Goal: Check status: Check status

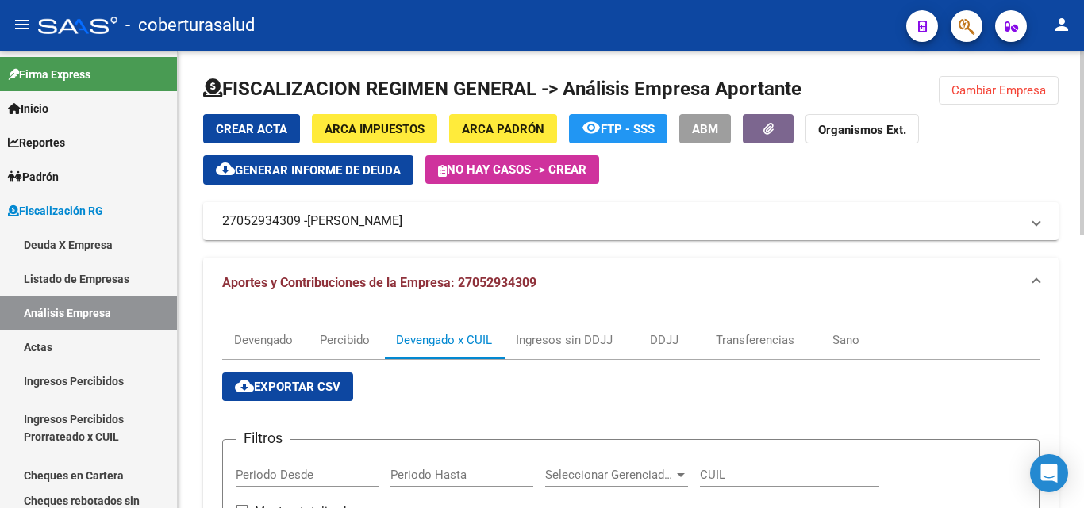
click at [971, 91] on span "Cambiar Empresa" at bounding box center [998, 90] width 94 height 14
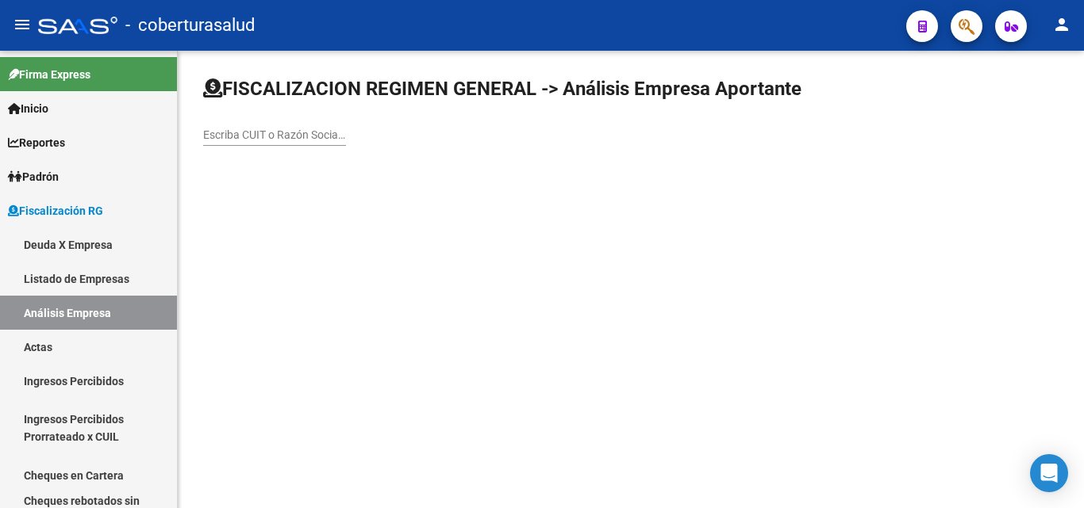
click at [251, 133] on input "Escriba CUIT o Razón Social para buscar" at bounding box center [274, 135] width 143 height 13
paste input "27326851529"
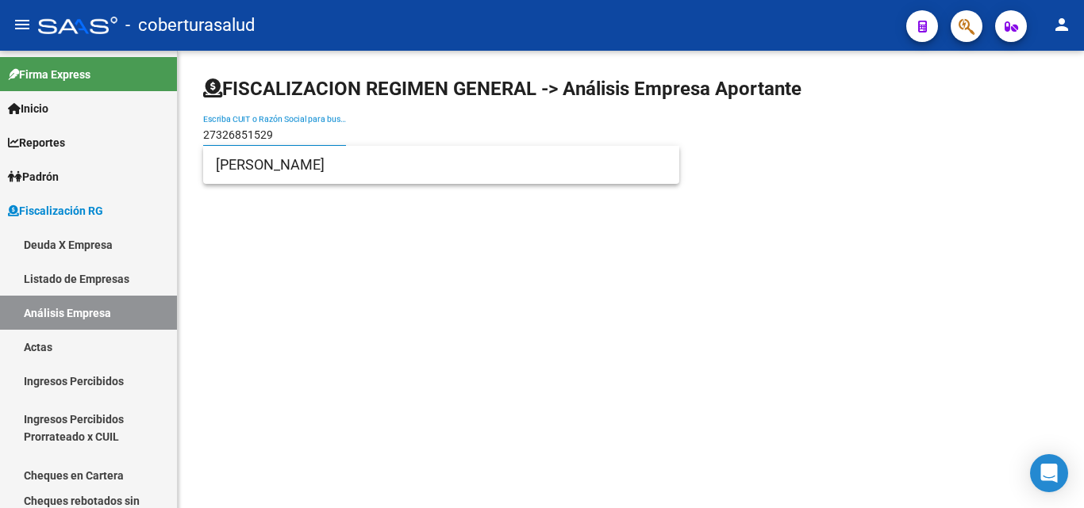
type input "27326851529"
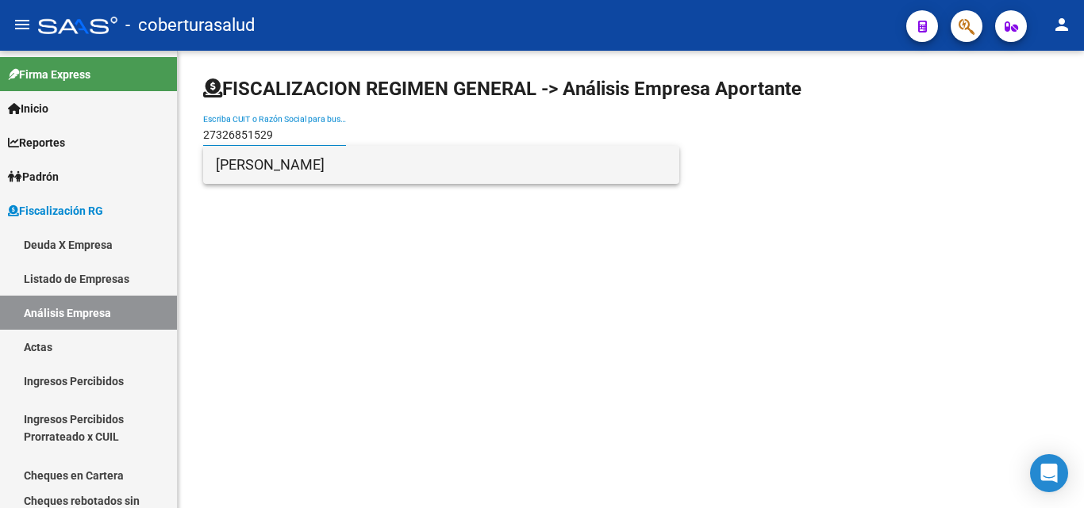
click at [249, 167] on span "[PERSON_NAME]" at bounding box center [441, 165] width 451 height 38
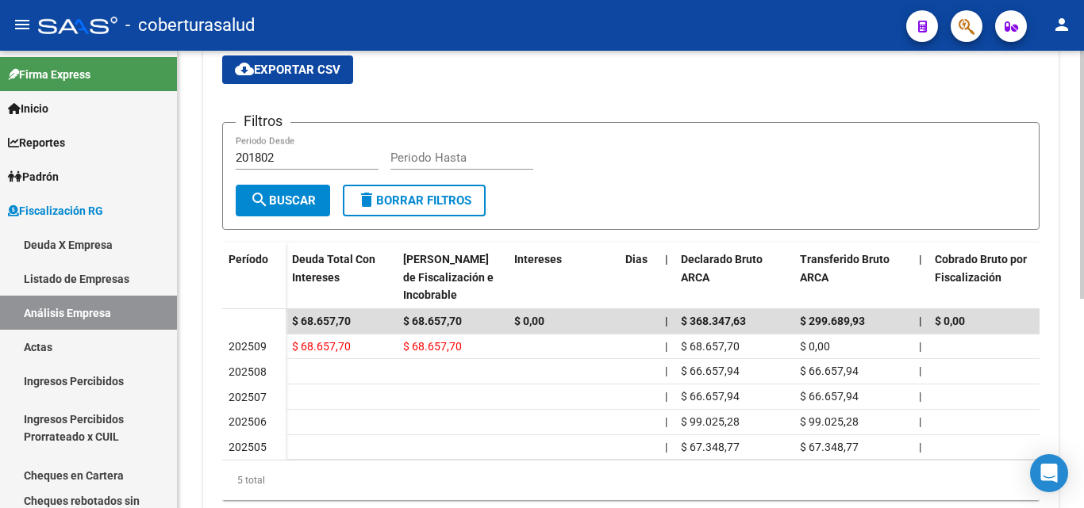
scroll to position [385, 0]
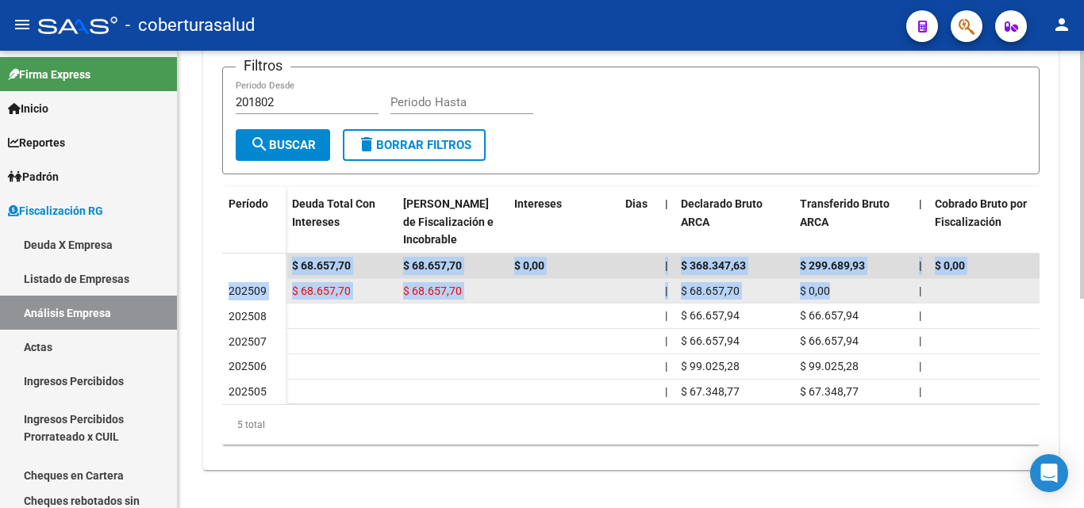
drag, startPoint x: 221, startPoint y: 281, endPoint x: 846, endPoint y: 269, distance: 624.4
click at [846, 269] on div "Devengado Percibido Devengado x CUIL Ingresos sin DDJJ DDJJ Transferencias clou…" at bounding box center [630, 203] width 855 height 535
click at [846, 279] on datatable-body-cell "$ 0,00" at bounding box center [852, 291] width 119 height 25
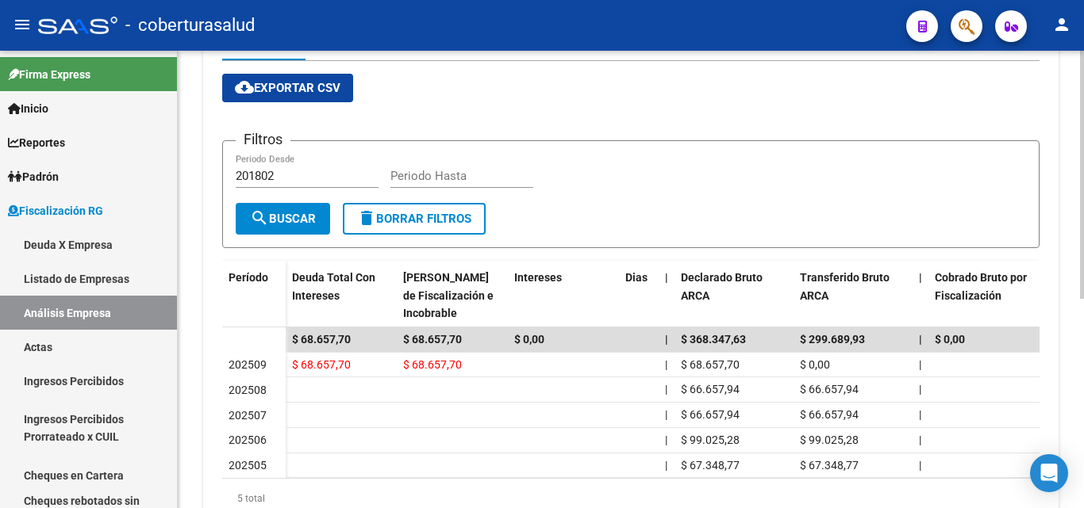
scroll to position [147, 0]
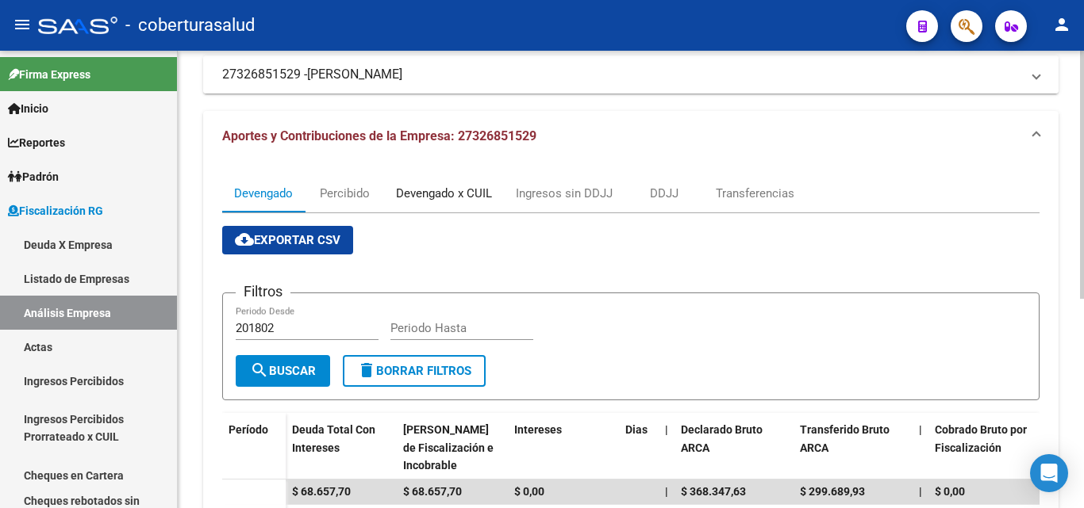
click at [437, 199] on div "Devengado x CUIL" at bounding box center [444, 193] width 96 height 17
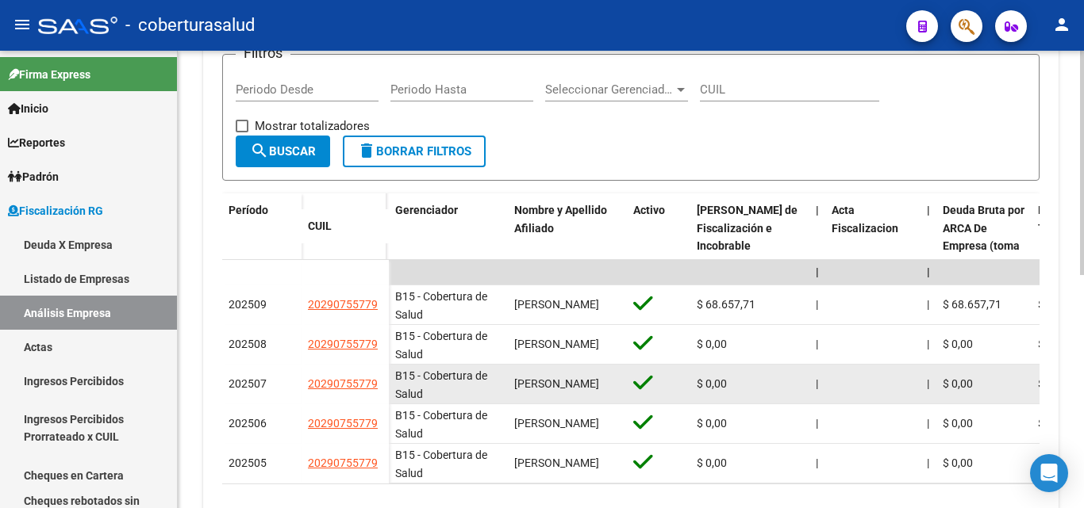
scroll to position [397, 0]
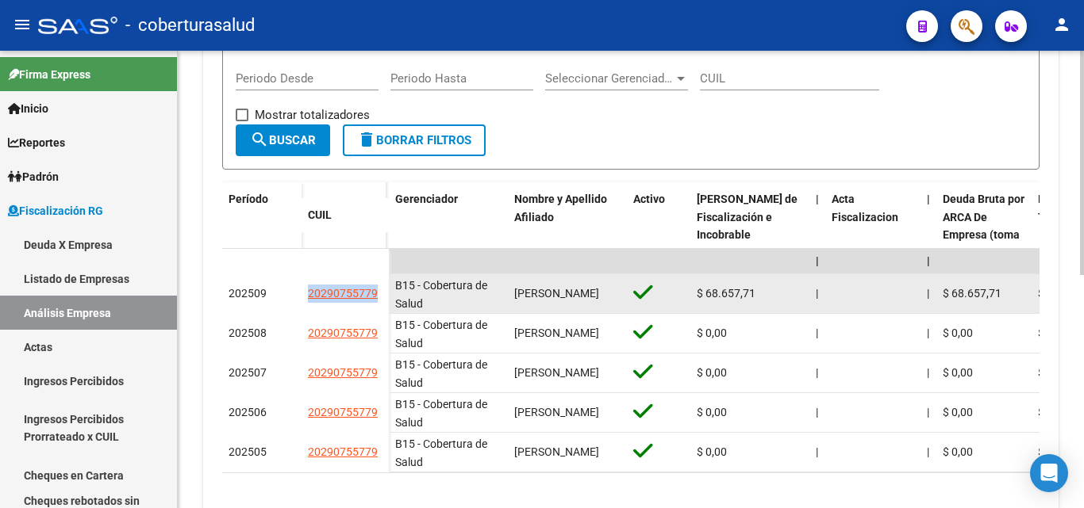
drag, startPoint x: 288, startPoint y: 296, endPoint x: 386, endPoint y: 296, distance: 97.6
click at [386, 296] on div "202509 20290755779" at bounding box center [305, 294] width 167 height 40
copy div "20290755779"
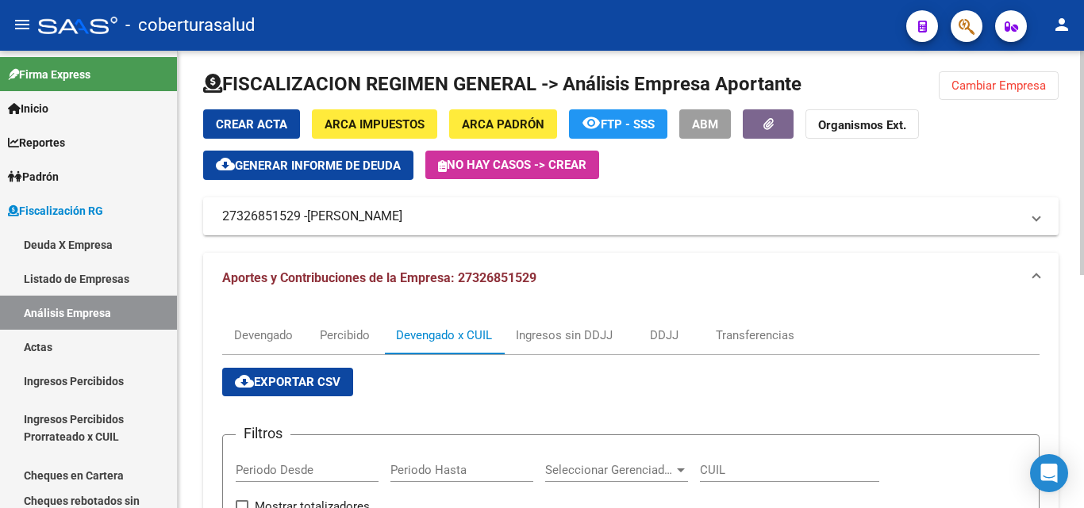
scroll to position [0, 0]
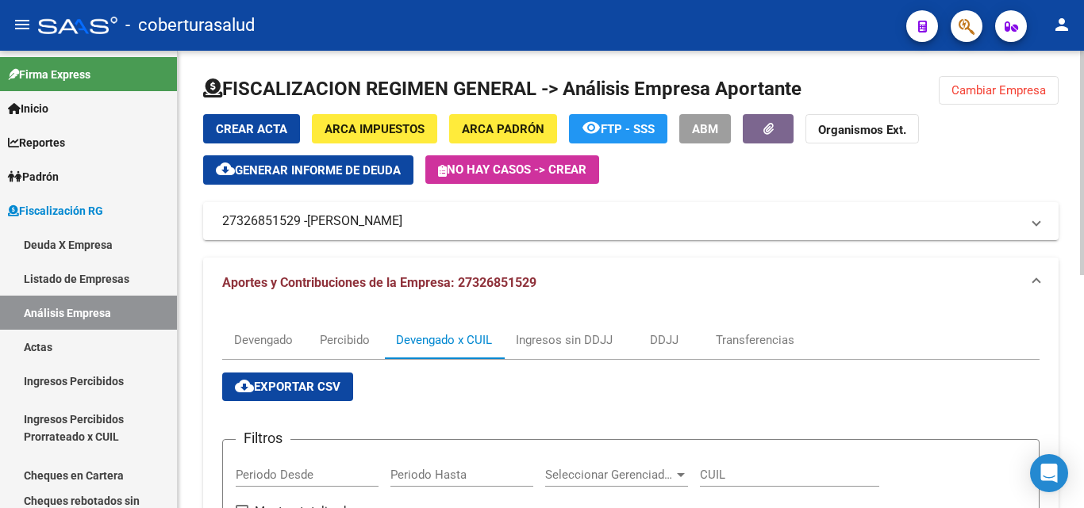
click at [978, 82] on button "Cambiar Empresa" at bounding box center [998, 90] width 120 height 29
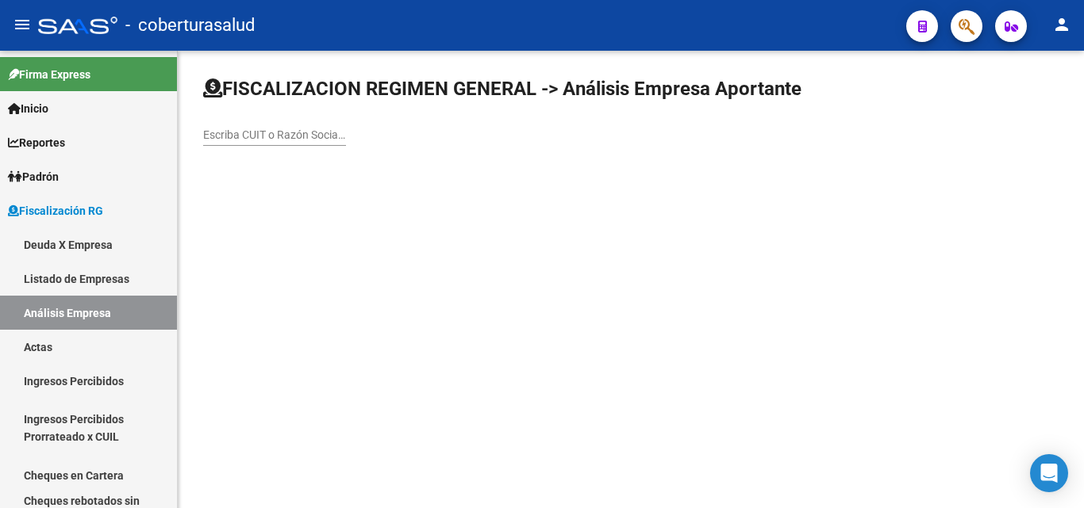
click at [320, 137] on input "Escriba CUIT o Razón Social para buscar" at bounding box center [274, 135] width 143 height 13
paste input "30707657533"
type input "30707657533"
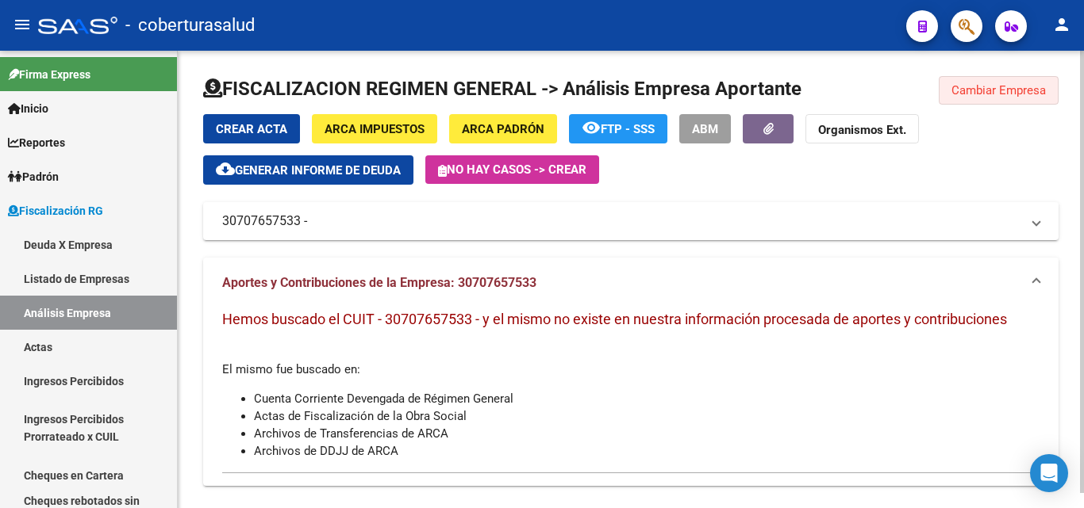
click at [998, 96] on span "Cambiar Empresa" at bounding box center [998, 90] width 94 height 14
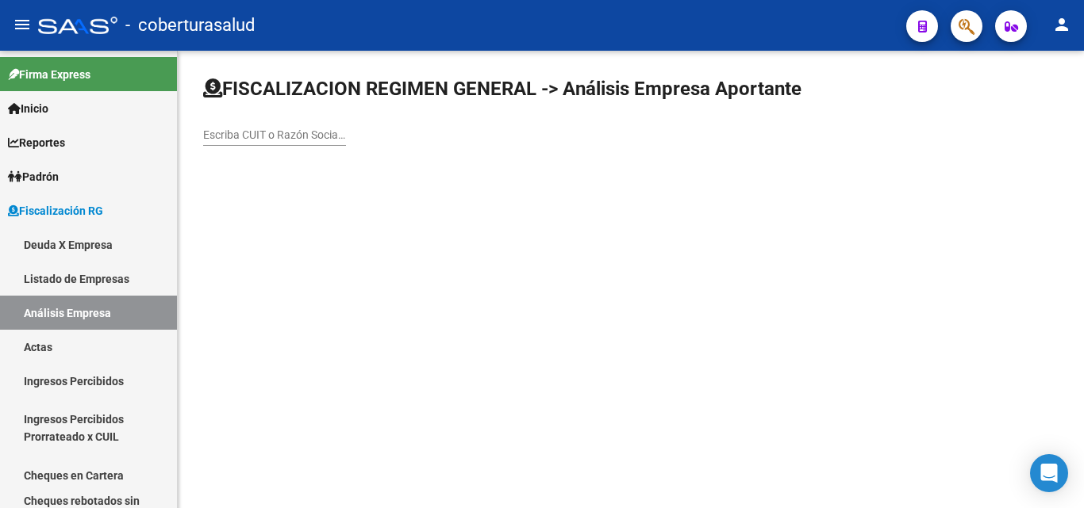
click at [277, 140] on input "Escriba CUIT o Razón Social para buscar" at bounding box center [274, 135] width 143 height 13
paste input "30657653248"
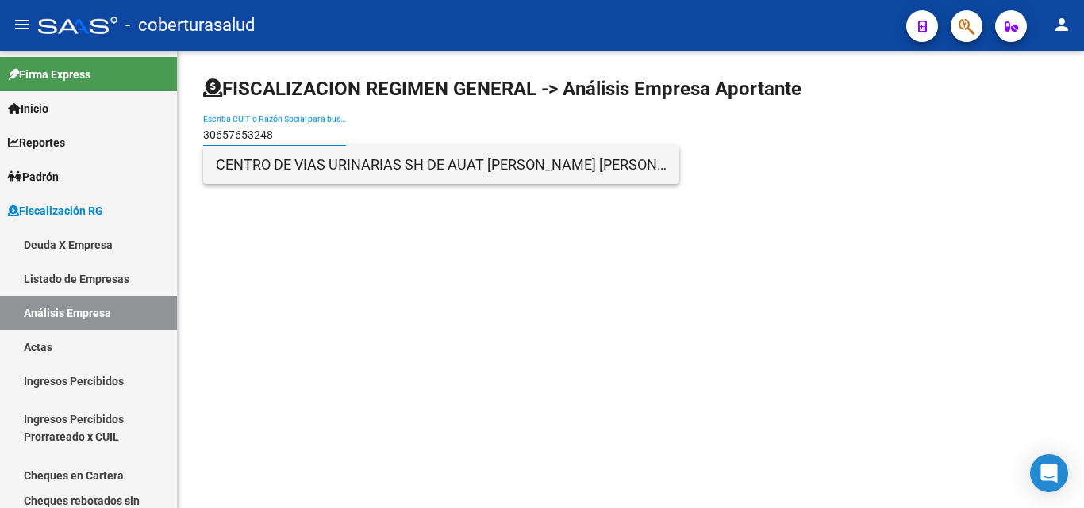
type input "30657653248"
click at [274, 169] on span "CENTRO DE VIAS URINARIAS SH DE AUAT [PERSON_NAME] [PERSON_NAME]" at bounding box center [441, 165] width 451 height 38
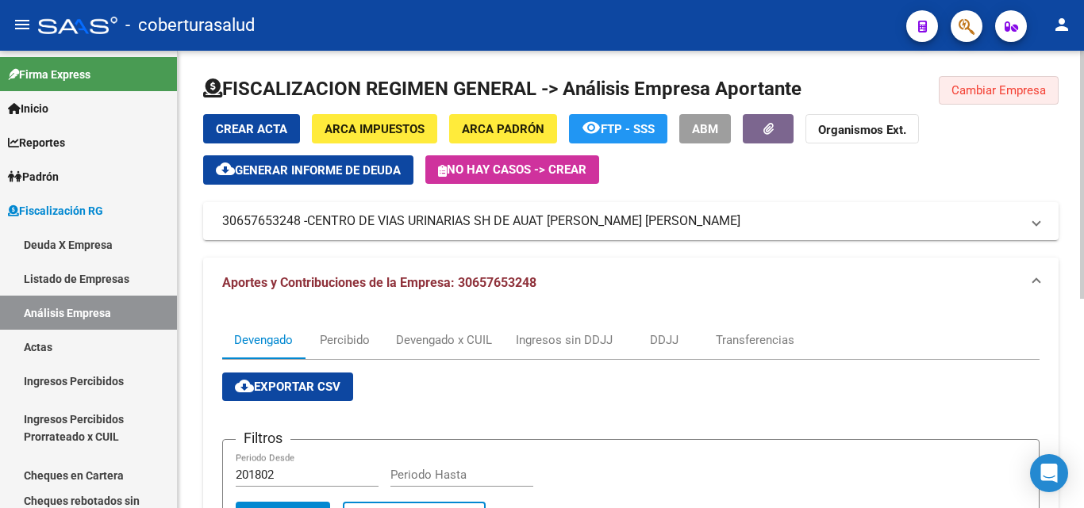
click at [981, 89] on span "Cambiar Empresa" at bounding box center [998, 90] width 94 height 14
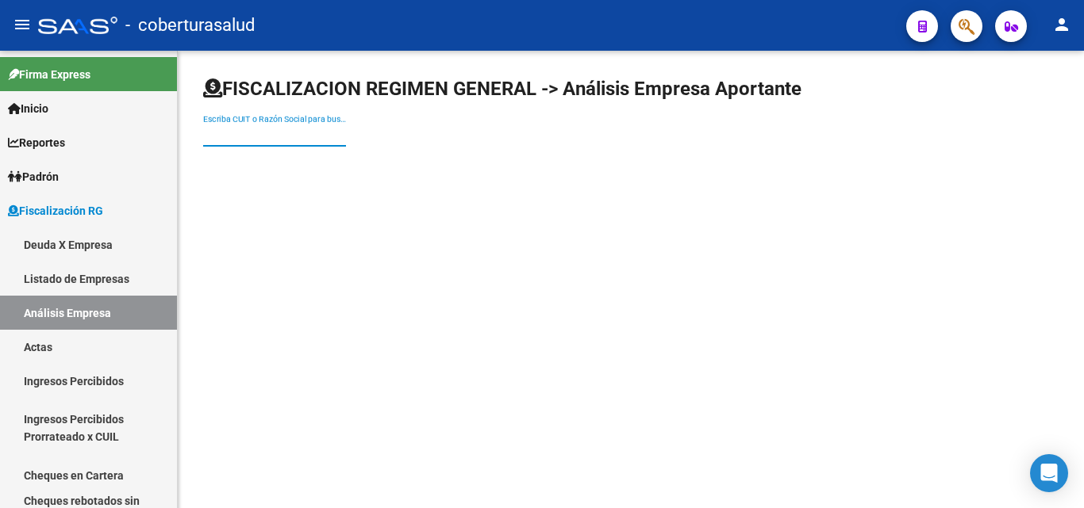
click at [244, 139] on input "Escriba CUIT o Razón Social para buscar" at bounding box center [274, 135] width 143 height 13
paste input "30718236289"
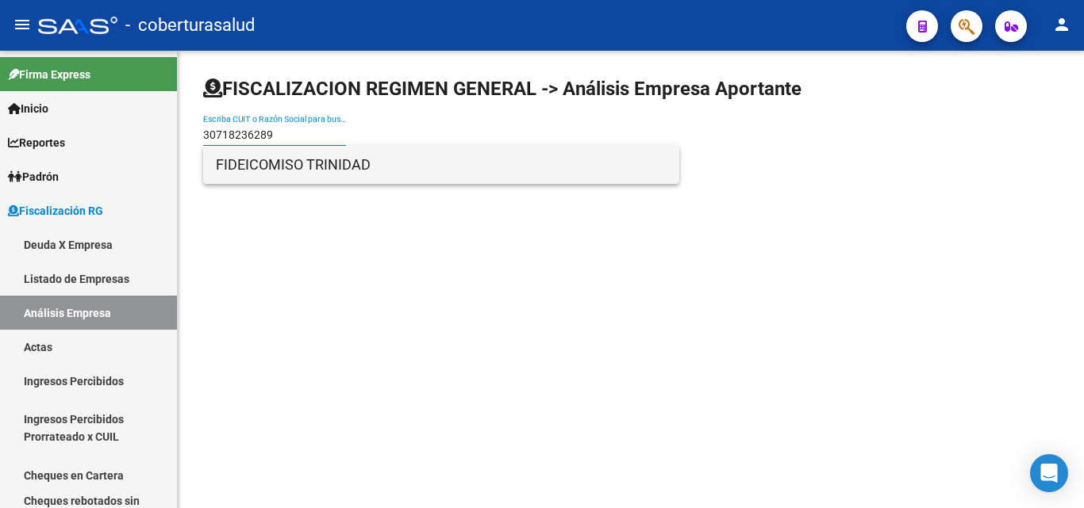
type input "30718236289"
click at [292, 177] on span "FIDEICOMISO TRINIDAD" at bounding box center [441, 165] width 451 height 38
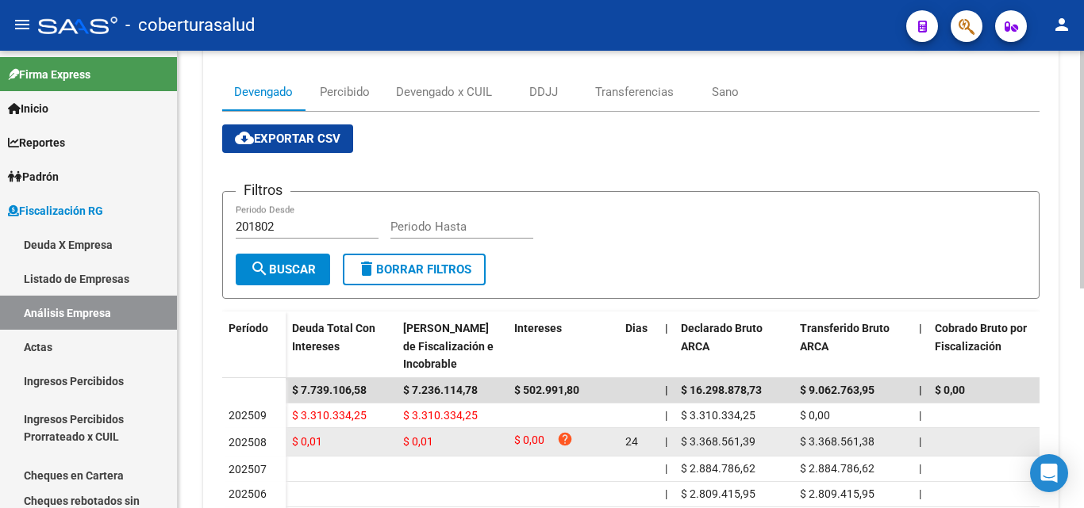
scroll to position [159, 0]
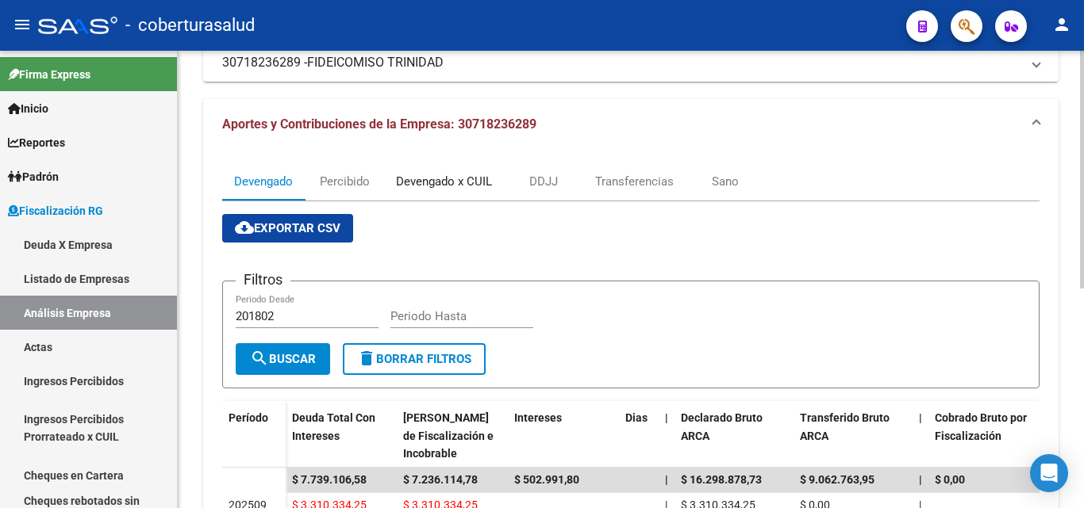
click at [425, 190] on div "Devengado x CUIL" at bounding box center [444, 181] width 96 height 17
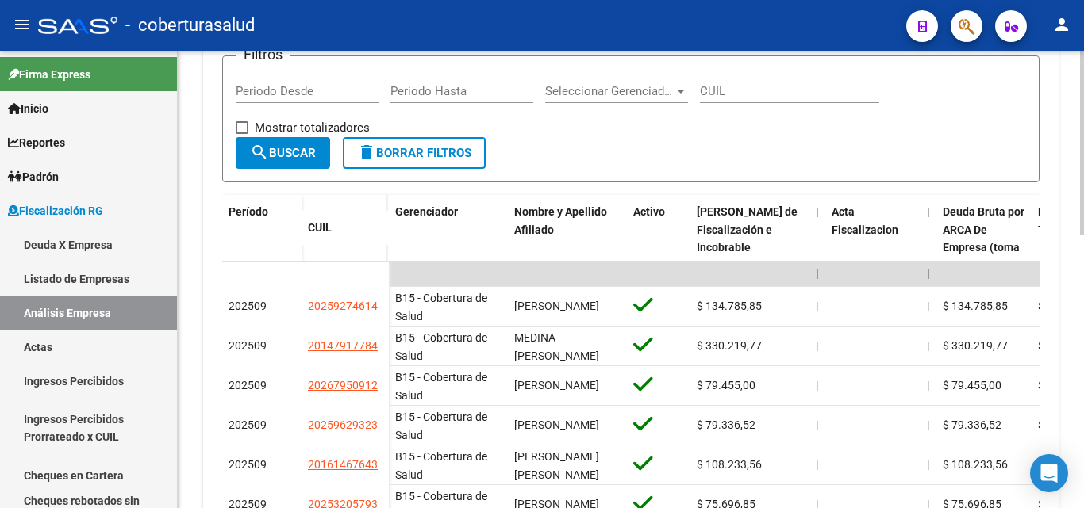
scroll to position [397, 0]
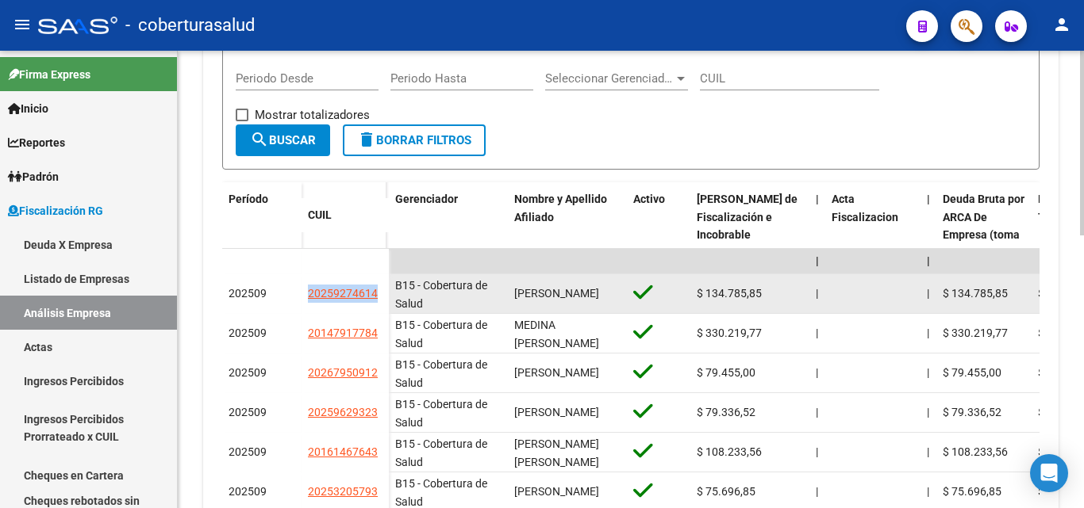
drag, startPoint x: 290, startPoint y: 295, endPoint x: 378, endPoint y: 294, distance: 87.3
click at [378, 294] on div "202509 20259274614" at bounding box center [305, 294] width 167 height 40
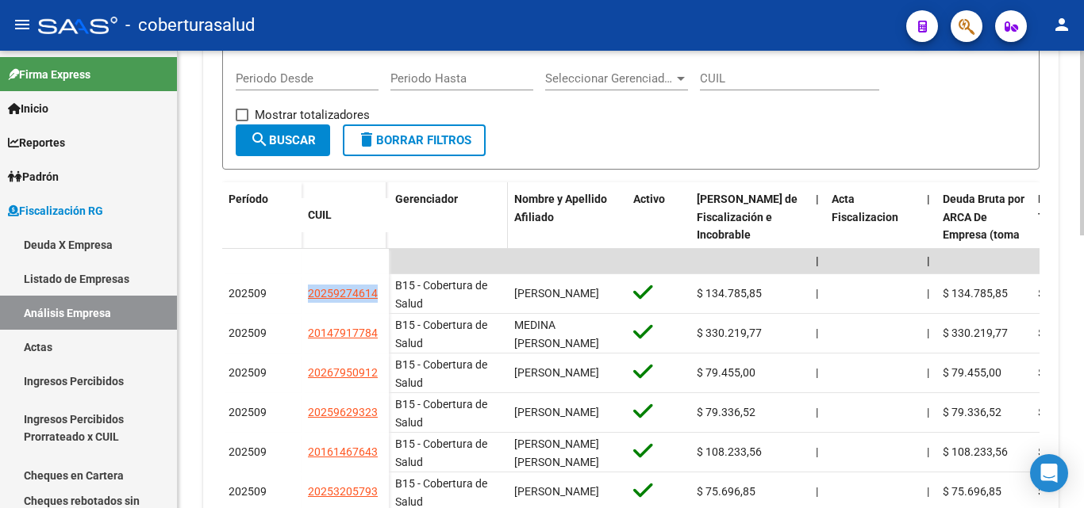
copy div "20259274614"
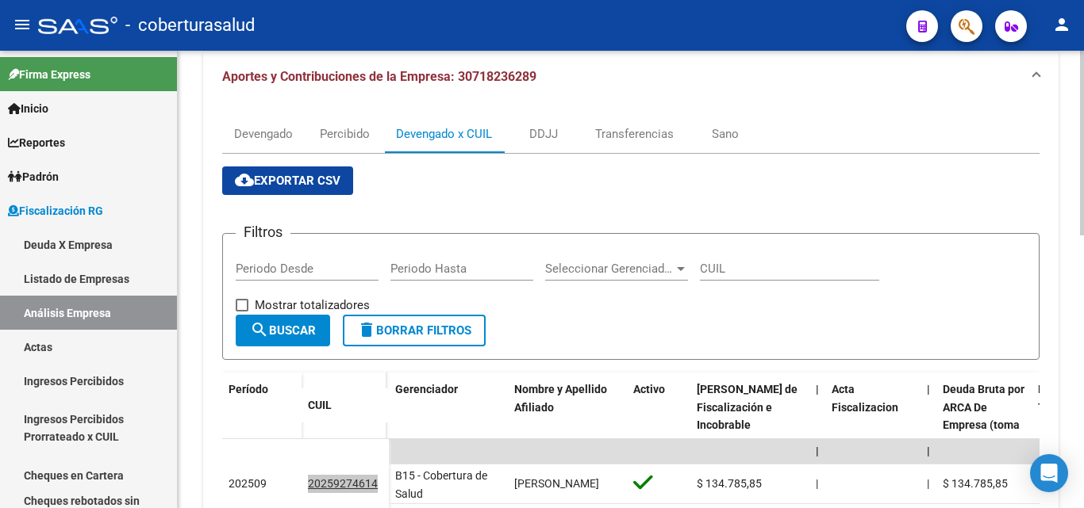
scroll to position [0, 0]
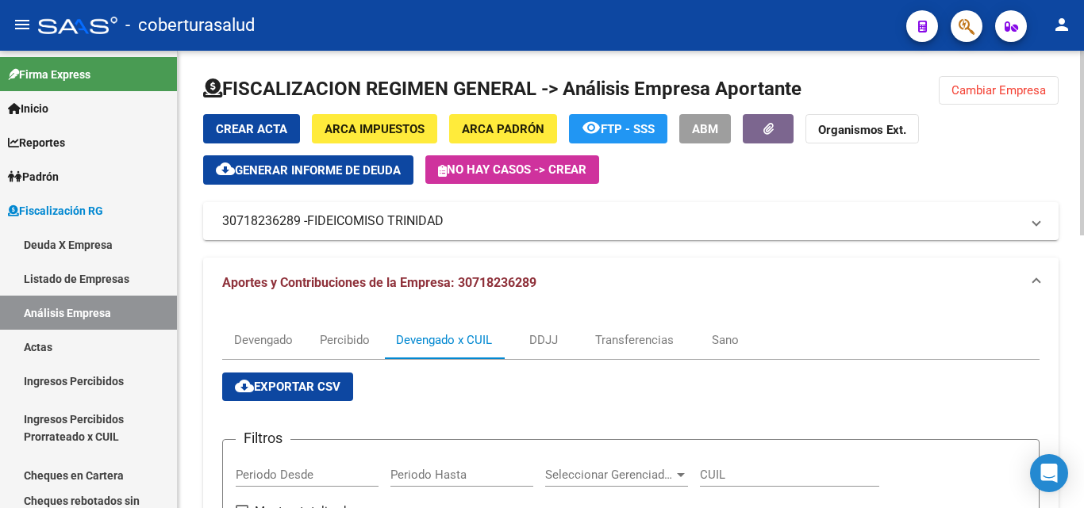
click at [1057, 88] on button "Cambiar Empresa" at bounding box center [998, 90] width 120 height 29
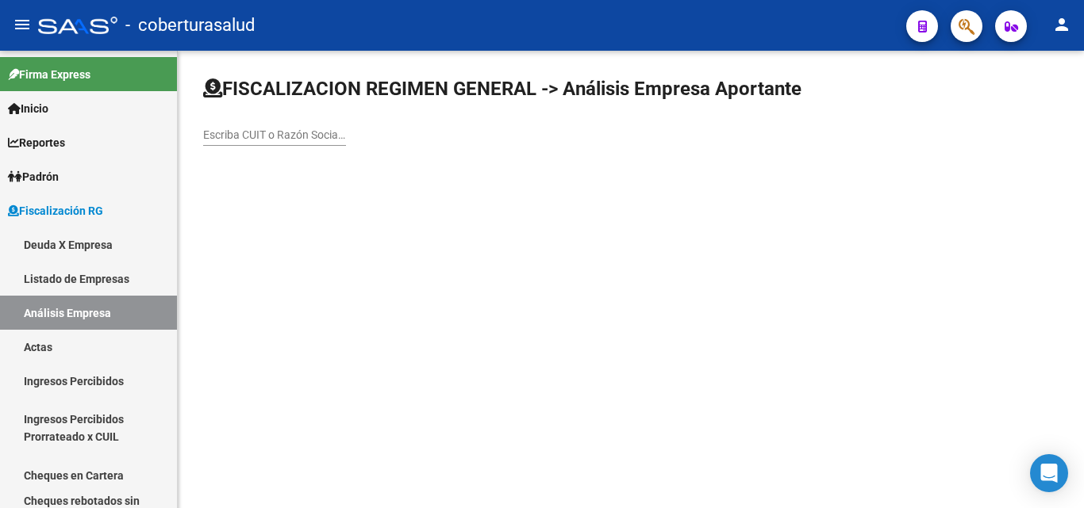
click at [272, 136] on input "Escriba CUIT o Razón Social para buscar" at bounding box center [274, 135] width 143 height 13
paste input "30718157702"
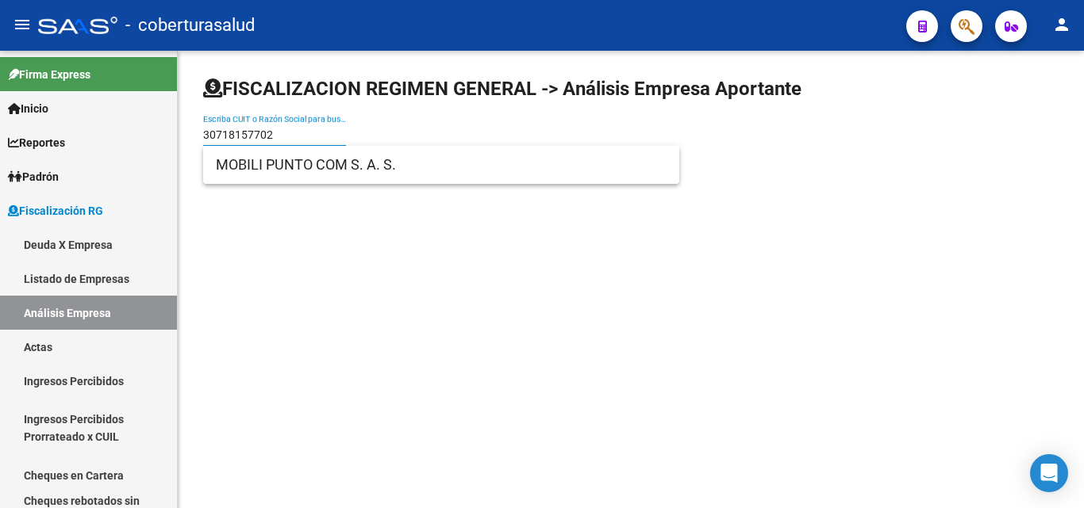
type input "30718157702"
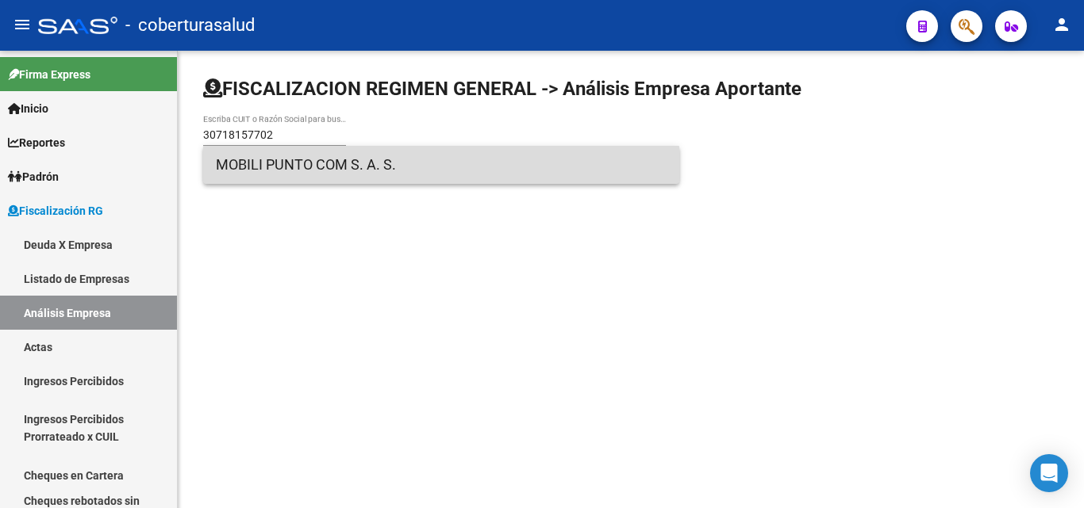
click at [284, 172] on span "MOBILI PUNTO COM S. A. S." at bounding box center [441, 165] width 451 height 38
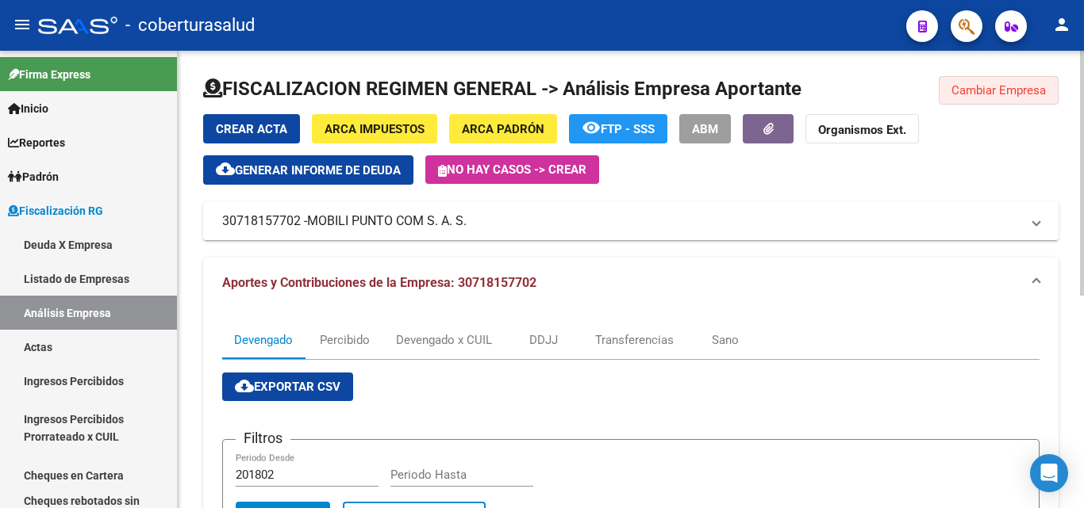
click at [983, 90] on span "Cambiar Empresa" at bounding box center [998, 90] width 94 height 14
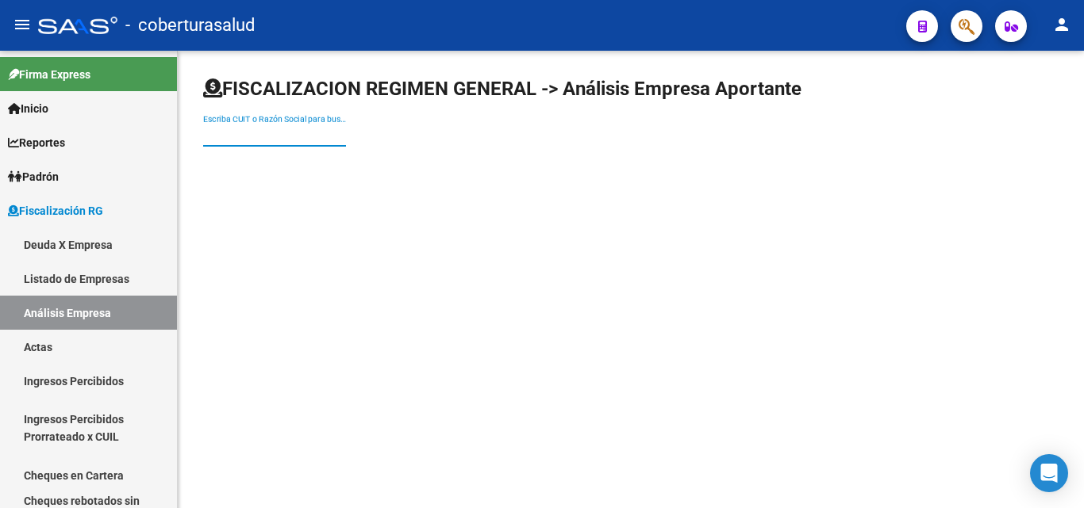
click at [250, 136] on input "Escriba CUIT o Razón Social para buscar" at bounding box center [274, 135] width 143 height 13
paste input "30716868385"
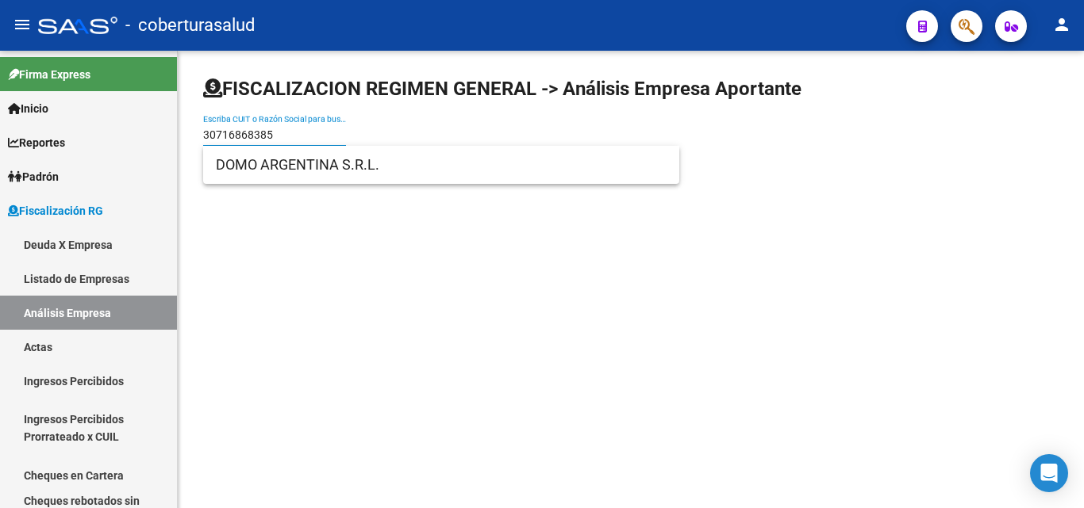
type input "30716868385"
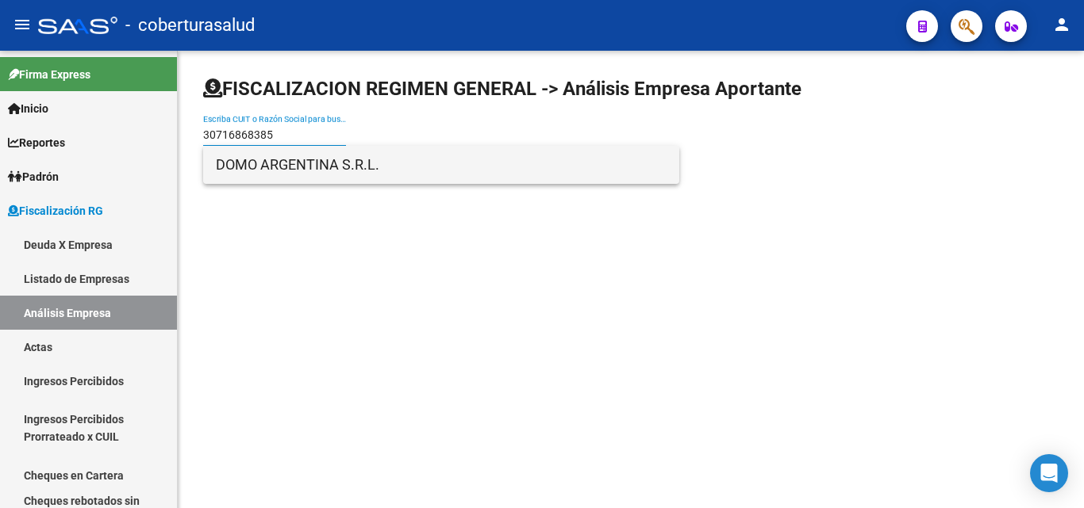
click at [320, 171] on span "DOMO ARGENTINA S.R.L." at bounding box center [441, 165] width 451 height 38
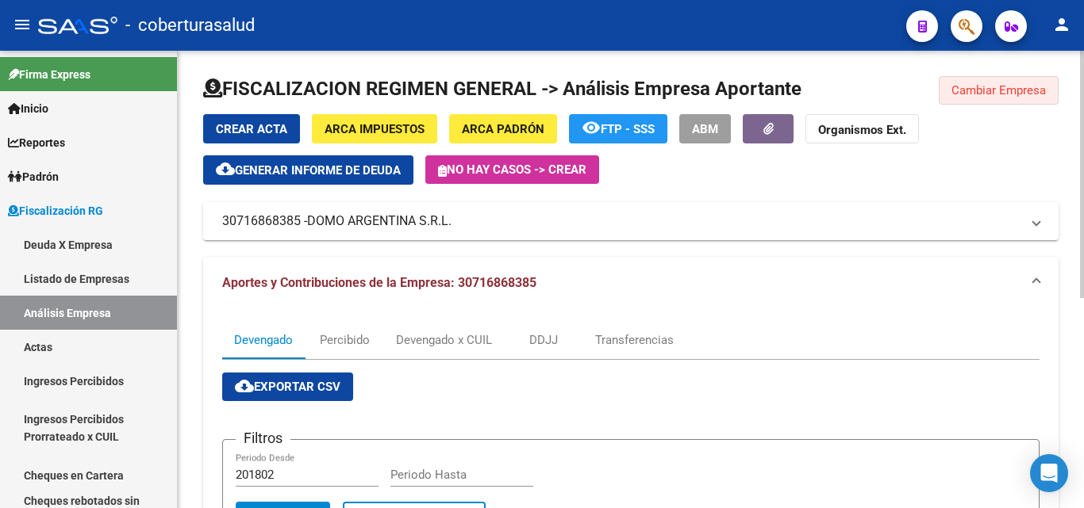
click at [995, 87] on span "Cambiar Empresa" at bounding box center [998, 90] width 94 height 14
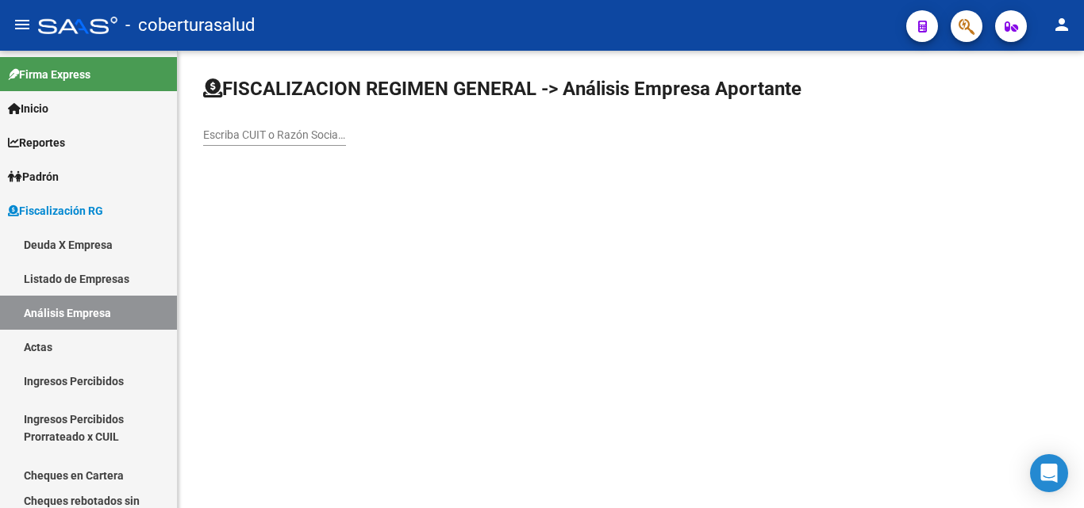
click at [324, 135] on input "Escriba CUIT o Razón Social para buscar" at bounding box center [274, 135] width 143 height 13
paste input "33718164309"
type input "33718164309"
